Goal: Check status: Check status

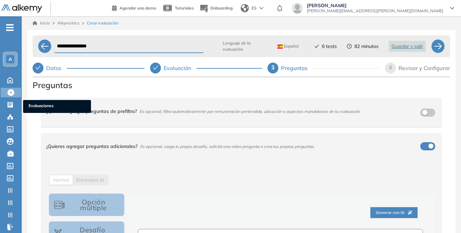
select select "*****"
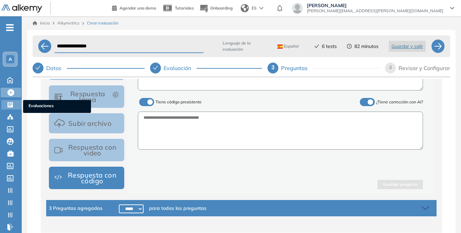
click at [12, 107] on icon at bounding box center [9, 104] width 5 height 5
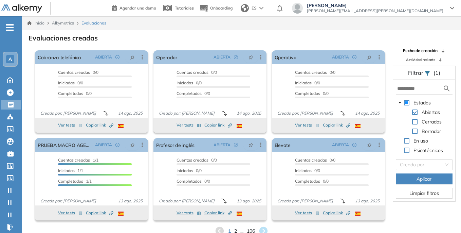
click at [414, 122] on span at bounding box center [414, 121] width 5 height 5
drag, startPoint x: 416, startPoint y: 111, endPoint x: 418, endPoint y: 115, distance: 4.9
click at [417, 112] on span at bounding box center [414, 111] width 5 height 5
click at [430, 163] on input "search" at bounding box center [422, 164] width 44 height 10
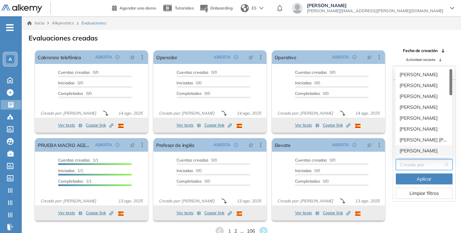
click at [427, 147] on div "[PERSON_NAME]" at bounding box center [424, 150] width 49 height 7
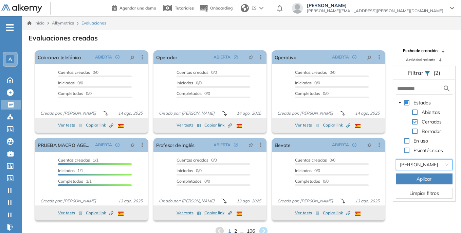
click at [432, 180] on span "Aplicar" at bounding box center [424, 178] width 15 height 7
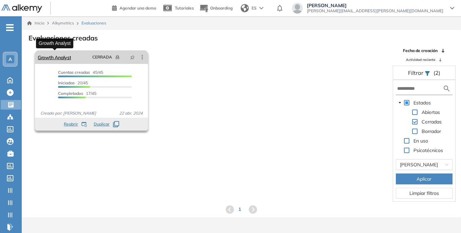
click at [54, 58] on link "Growth Analyst" at bounding box center [54, 57] width 33 height 14
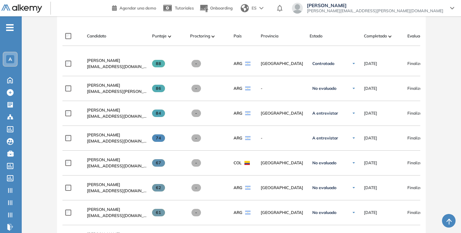
scroll to position [170, 0]
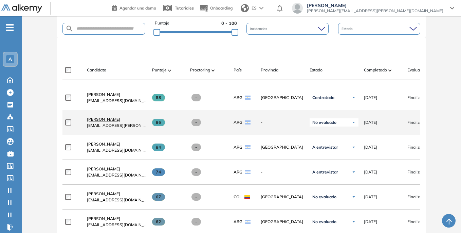
click at [110, 122] on span "[PERSON_NAME]" at bounding box center [103, 119] width 33 height 5
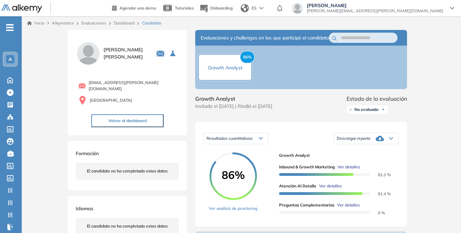
scroll to position [34, 0]
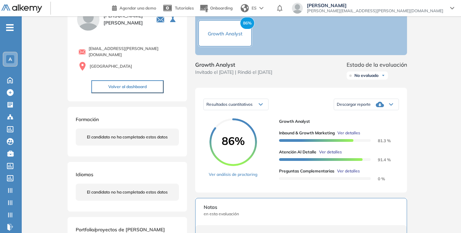
click at [349, 174] on span "Ver detalles" at bounding box center [348, 171] width 23 height 6
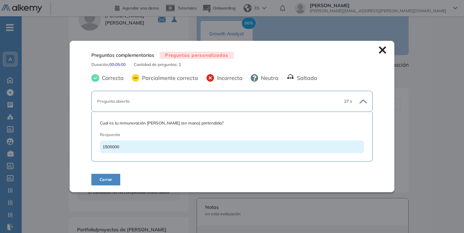
click at [379, 52] on icon at bounding box center [382, 50] width 7 height 7
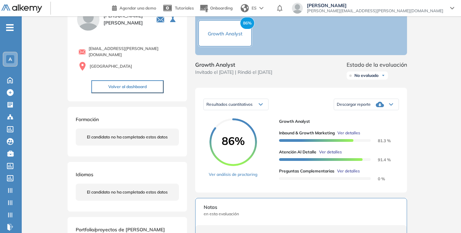
scroll to position [0, 0]
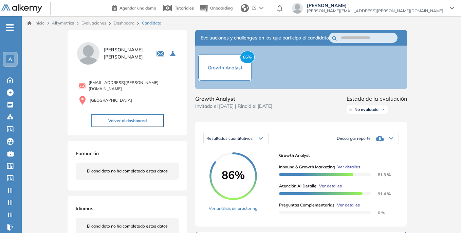
click at [130, 119] on button "Volver al dashboard" at bounding box center [127, 120] width 72 height 13
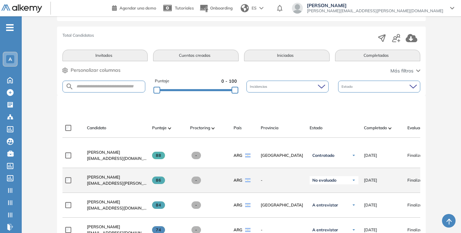
scroll to position [136, 0]
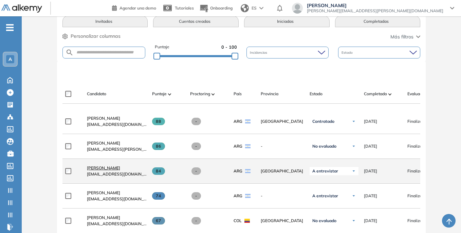
click at [120, 169] on span "[PERSON_NAME]" at bounding box center [103, 167] width 33 height 5
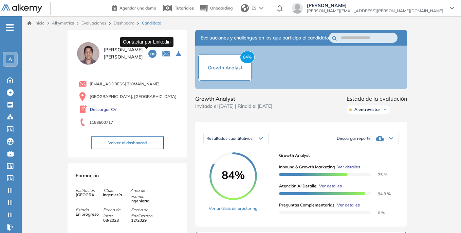
click at [148, 54] on icon at bounding box center [152, 54] width 8 height 8
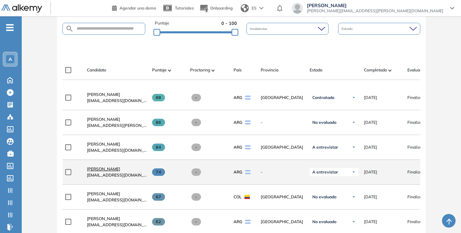
scroll to position [204, 0]
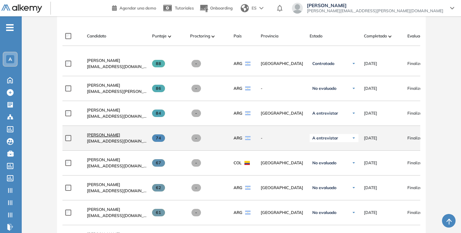
click at [108, 137] on span "[PERSON_NAME]" at bounding box center [103, 134] width 33 height 5
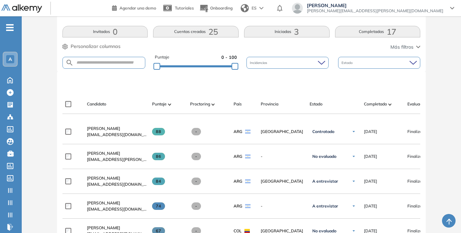
scroll to position [34, 0]
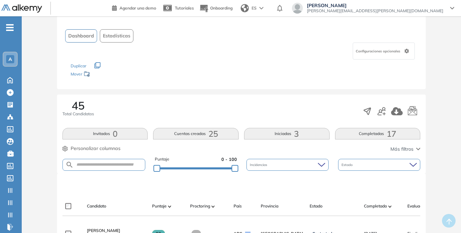
click at [118, 39] on span "Estadísticas" at bounding box center [117, 35] width 28 height 7
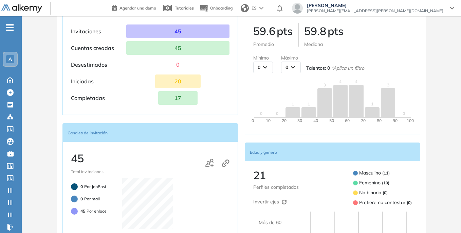
scroll to position [139, 0]
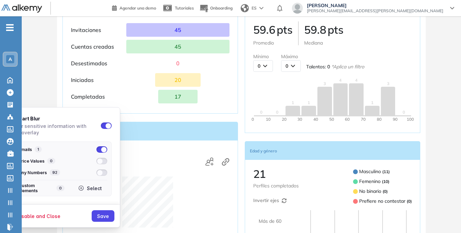
click at [92, 190] on div "Select" at bounding box center [94, 188] width 15 height 6
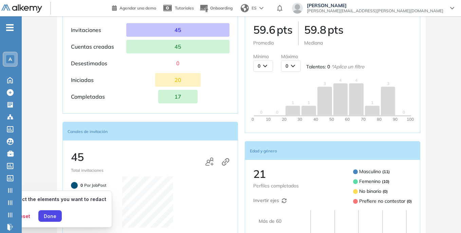
click at [394, 5] on span "[PERSON_NAME]" at bounding box center [375, 5] width 137 height 5
click at [52, 219] on button "Done" at bounding box center [49, 216] width 23 height 12
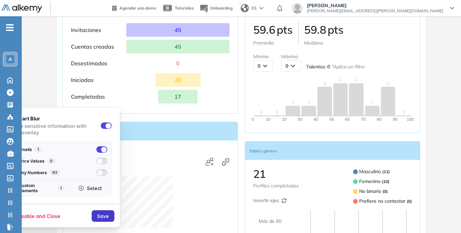
click at [102, 214] on div "Save" at bounding box center [103, 216] width 12 height 6
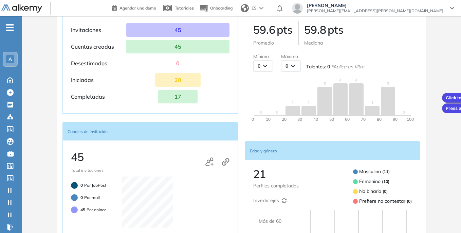
click at [441, 91] on div at bounding box center [230, 116] width 461 height 233
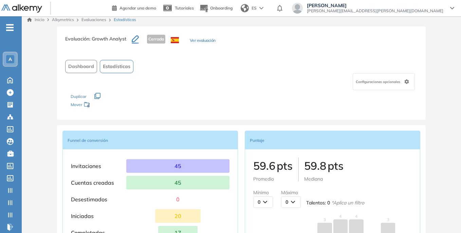
scroll to position [0, 0]
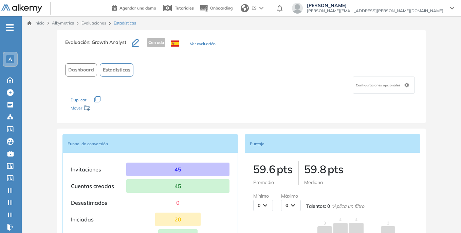
click at [87, 67] on span "Dashboard" at bounding box center [81, 69] width 26 height 7
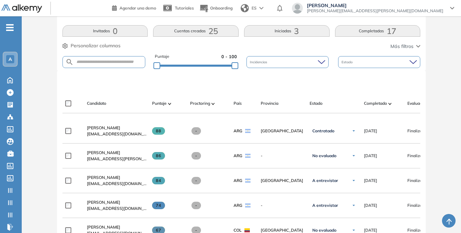
scroll to position [130, 0]
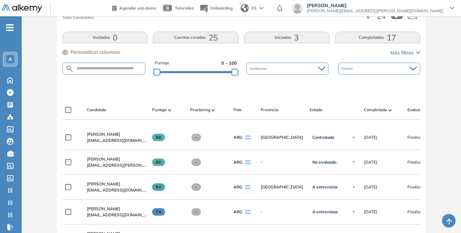
click at [316, 70] on div "Incidencias" at bounding box center [288, 69] width 82 height 12
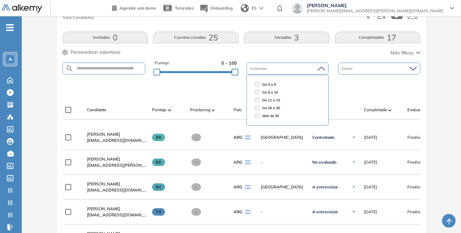
scroll to position [22, 0]
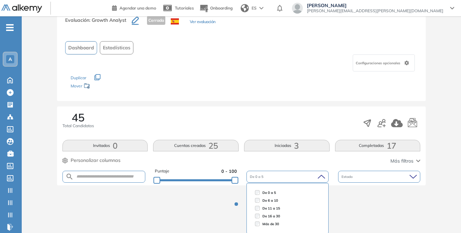
click at [321, 175] on icon at bounding box center [321, 176] width 7 height 3
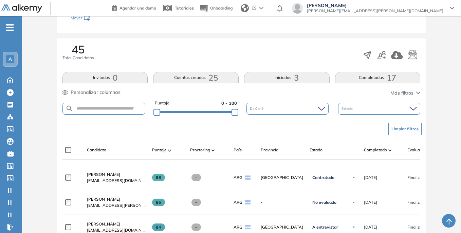
scroll to position [124, 0]
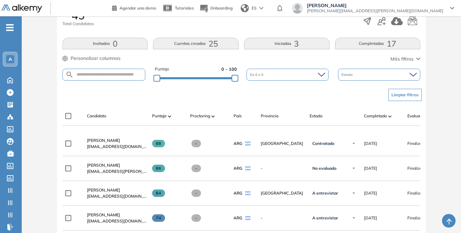
click at [388, 77] on div "Estado" at bounding box center [379, 75] width 82 height 12
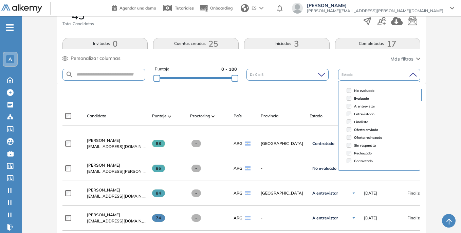
click at [394, 77] on div "Estado" at bounding box center [379, 75] width 82 height 12
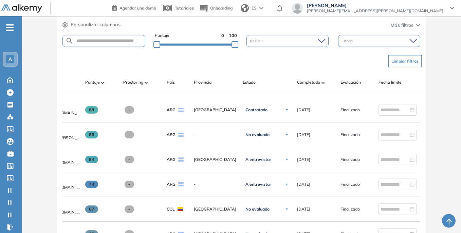
scroll to position [0, 0]
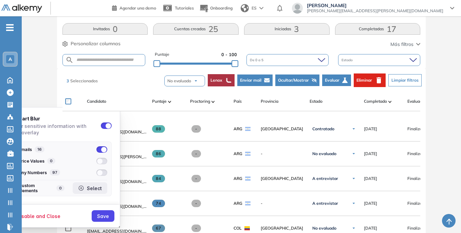
click at [93, 190] on div "Select" at bounding box center [94, 188] width 15 height 6
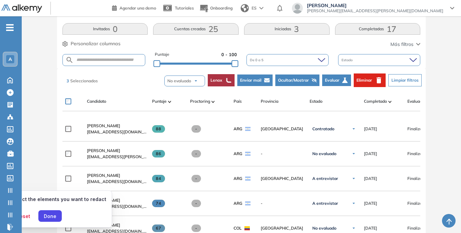
click at [385, 4] on span "[PERSON_NAME]" at bounding box center [375, 5] width 137 height 5
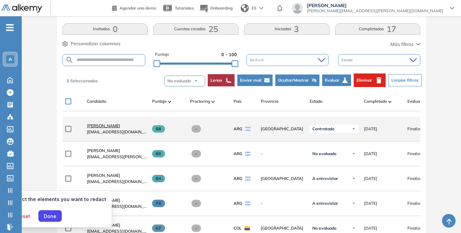
click at [104, 128] on span "[PERSON_NAME]" at bounding box center [103, 125] width 33 height 5
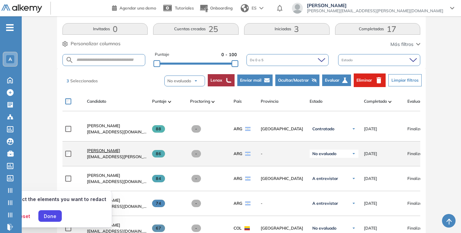
click at [117, 152] on span "[PERSON_NAME]" at bounding box center [103, 150] width 33 height 5
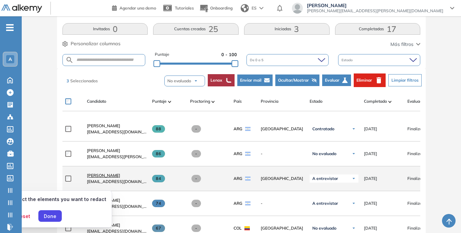
click at [120, 178] on span "[PERSON_NAME]" at bounding box center [103, 175] width 33 height 5
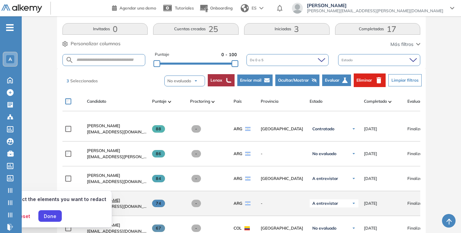
click at [110, 203] on link "[PERSON_NAME]" at bounding box center [117, 200] width 60 height 6
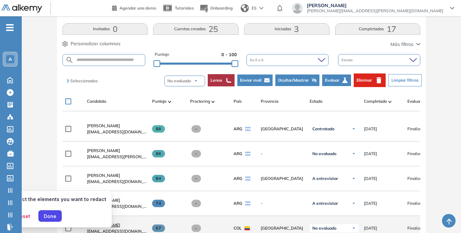
click at [114, 227] on span "[PERSON_NAME]" at bounding box center [103, 224] width 33 height 5
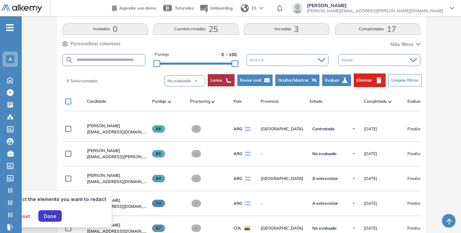
click at [49, 210] on button "Done" at bounding box center [49, 216] width 23 height 12
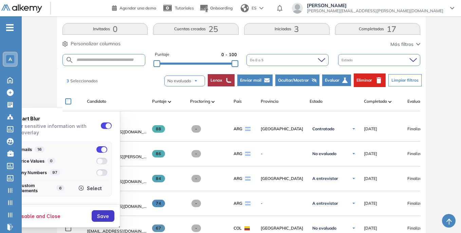
click at [99, 217] on div "Save" at bounding box center [103, 216] width 12 height 6
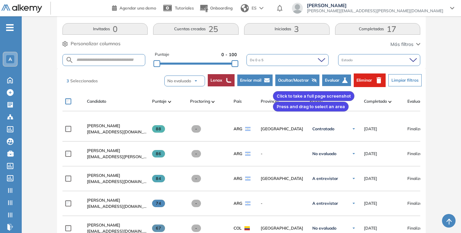
click at [272, 90] on div at bounding box center [230, 116] width 461 height 233
